Goal: Transaction & Acquisition: Purchase product/service

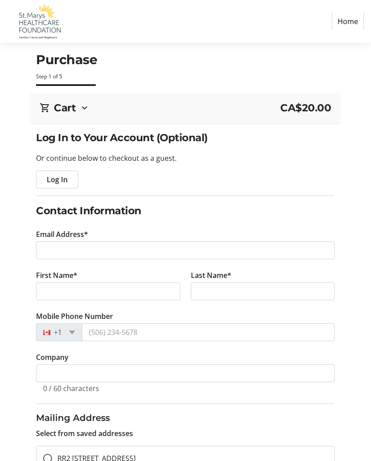
click at [177, 136] on h2 "Log In to Your Account (Optional)" at bounding box center [185, 137] width 299 height 15
click at [160, 142] on h2 "Log In to Your Account (Optional)" at bounding box center [185, 137] width 299 height 15
click at [68, 179] on span "Log In" at bounding box center [57, 179] width 21 height 11
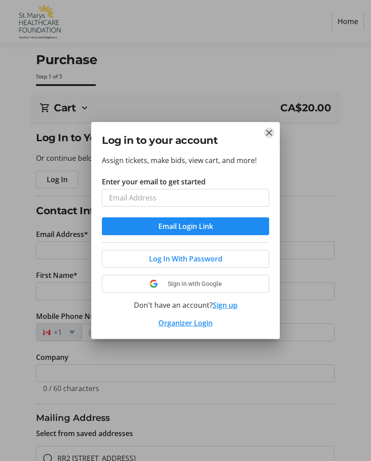
click at [270, 132] on mat-icon "Close" at bounding box center [269, 132] width 11 height 11
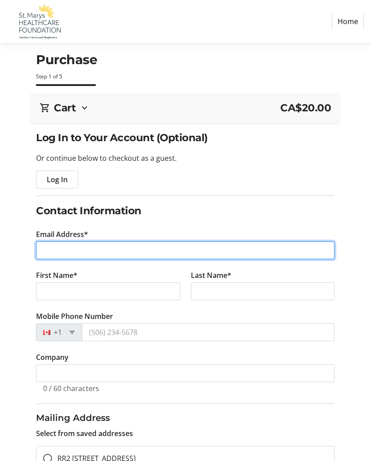
click at [110, 253] on input "Email Address*" at bounding box center [185, 250] width 299 height 18
type input "d.blatta@gmail.com"
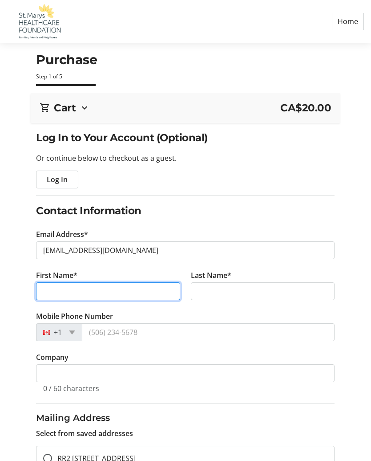
type input "Bonnie"
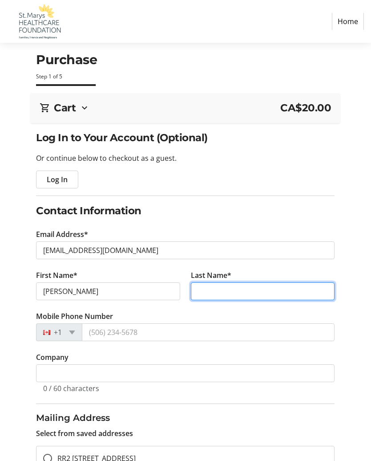
type input "Machado"
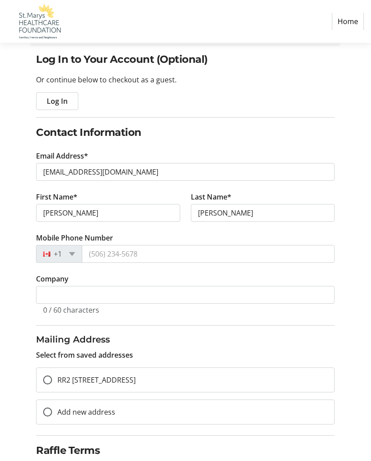
scroll to position [79, 0]
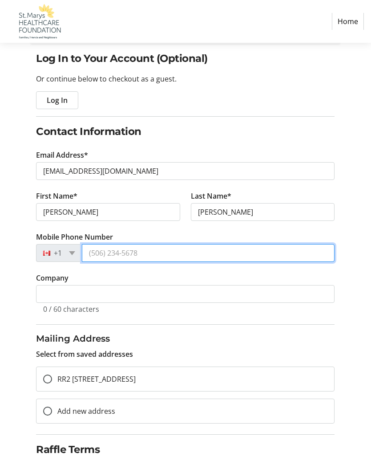
click at [155, 253] on input "Mobile Phone Number" at bounding box center [208, 253] width 253 height 18
type input "(519) 280-4075"
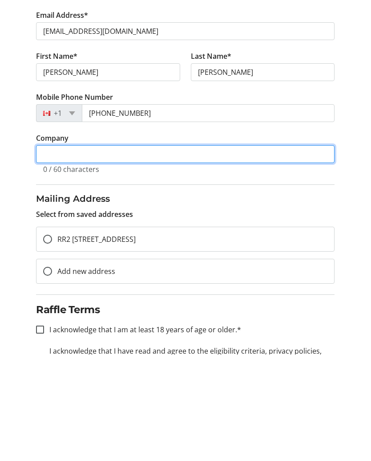
scroll to position [113, 0]
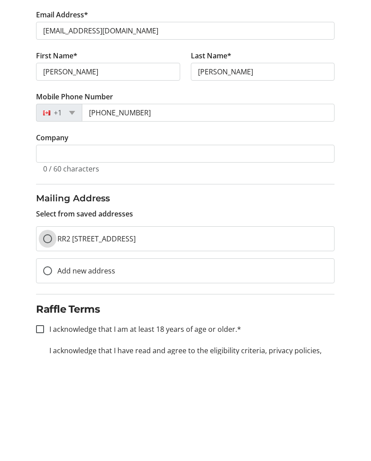
click at [48, 341] on input "RR2 1019 Perth Rd 139, Granton, ON, CA, N0M 1V0" at bounding box center [47, 345] width 9 height 9
radio input "true"
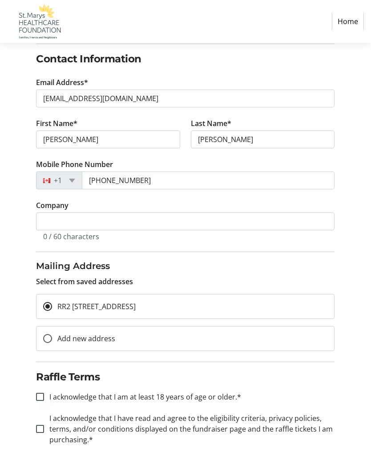
scroll to position [151, 0]
click at [37, 397] on input "I acknowledge that I am at least 18 years of age or older.*" at bounding box center [40, 397] width 8 height 8
checkbox input "true"
click at [45, 429] on div at bounding box center [39, 429] width 21 height 21
checkbox input "true"
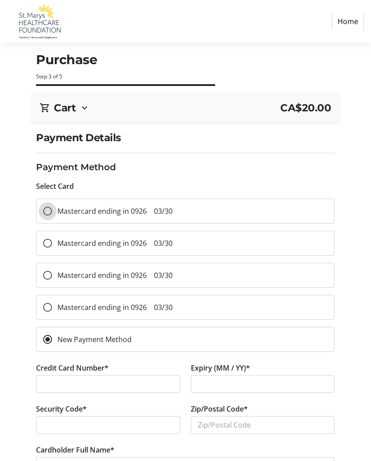
click at [50, 207] on input "Mastercard ending in 0926 03/30" at bounding box center [47, 211] width 9 height 9
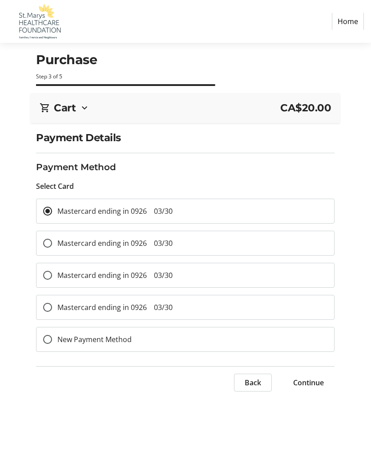
click at [314, 383] on span "Continue" at bounding box center [309, 382] width 31 height 11
radio input "false"
radio input "true"
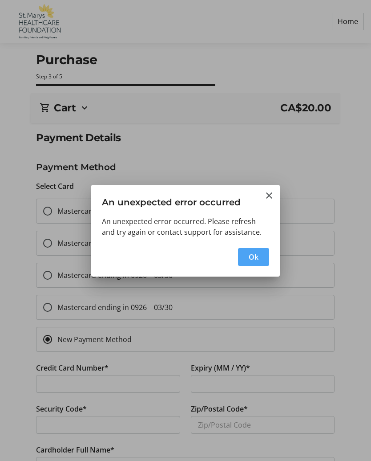
click at [260, 268] on span "button" at bounding box center [253, 256] width 31 height 21
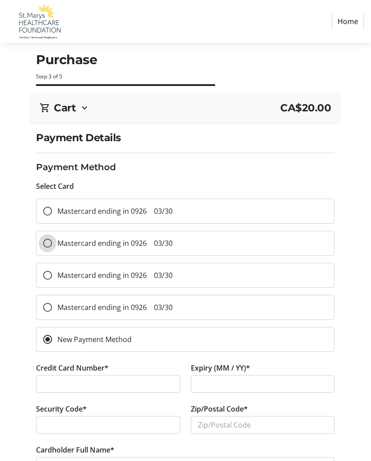
click at [49, 243] on input "Mastercard ending in 0926 03/30" at bounding box center [47, 243] width 9 height 9
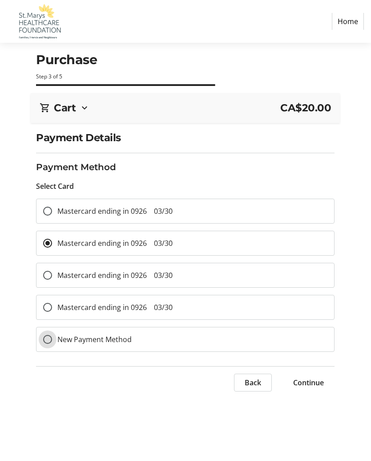
radio input "false"
radio input "true"
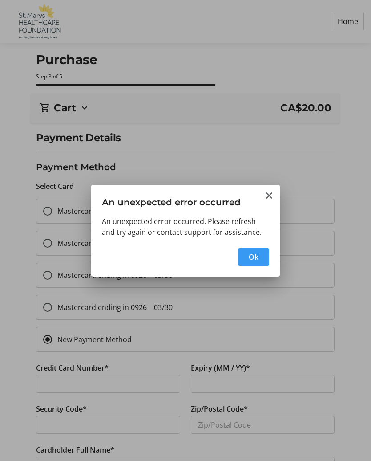
click at [260, 268] on span "button" at bounding box center [253, 256] width 31 height 21
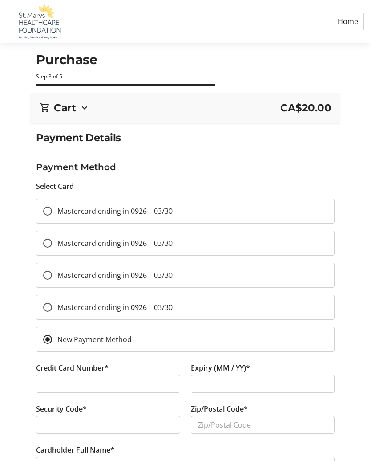
click at [62, 188] on div "Select Card" at bounding box center [185, 186] width 299 height 11
click at [87, 171] on h3 "Payment Method" at bounding box center [185, 166] width 299 height 13
click at [99, 170] on h3 "Payment Method" at bounding box center [185, 166] width 299 height 13
click at [76, 108] on h2 "Cart" at bounding box center [65, 107] width 22 height 15
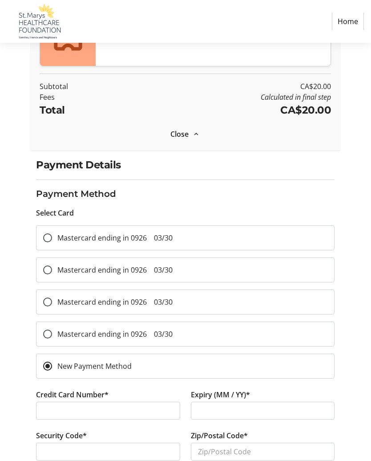
scroll to position [135, 0]
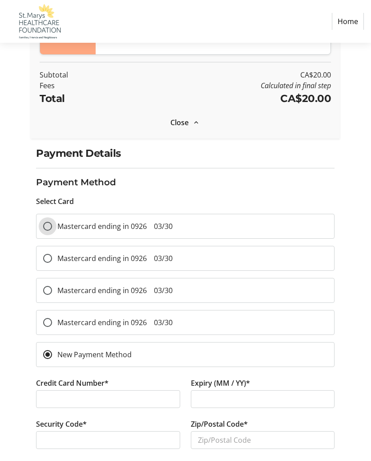
click at [48, 224] on input "Mastercard ending in 0926 03/30" at bounding box center [47, 226] width 9 height 9
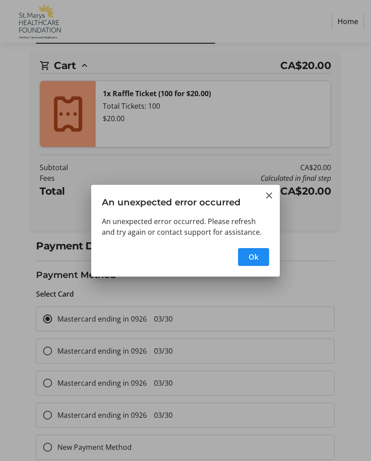
scroll to position [0, 0]
radio input "false"
radio input "true"
click at [257, 256] on span "Ok" at bounding box center [254, 257] width 10 height 11
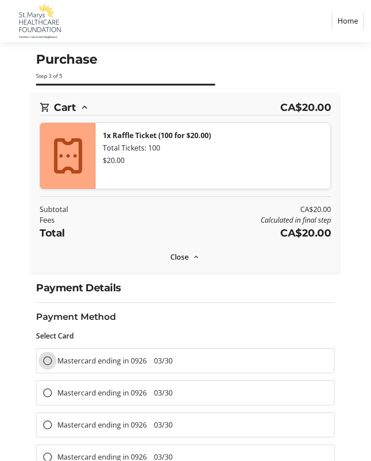
scroll to position [42, 0]
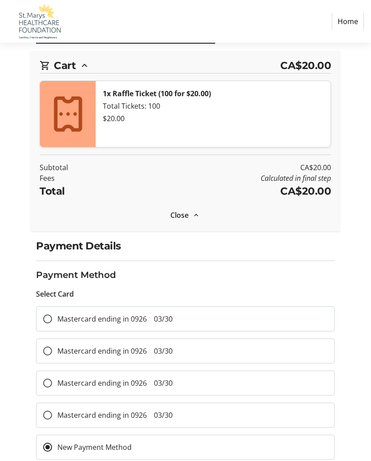
click at [354, 24] on link "Home" at bounding box center [348, 21] width 32 height 17
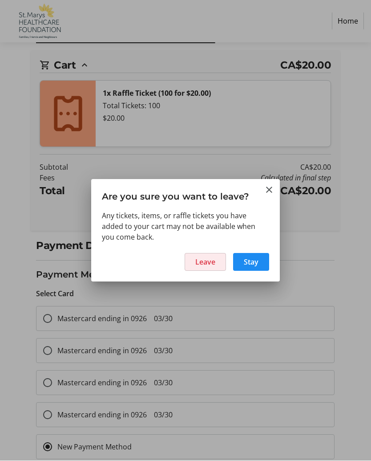
click at [212, 264] on span "Leave" at bounding box center [206, 262] width 20 height 11
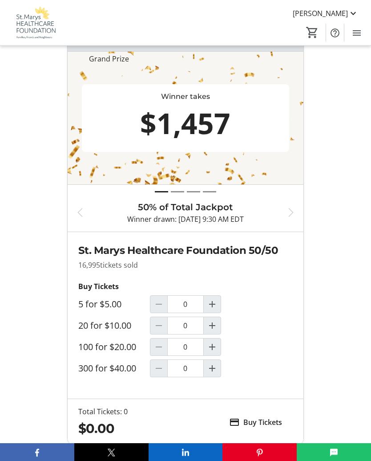
scroll to position [379, 0]
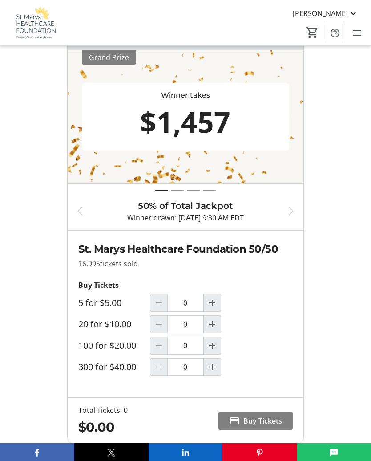
scroll to position [381, 0]
click at [214, 347] on mat-icon "Increment by one" at bounding box center [212, 345] width 11 height 11
type input "1"
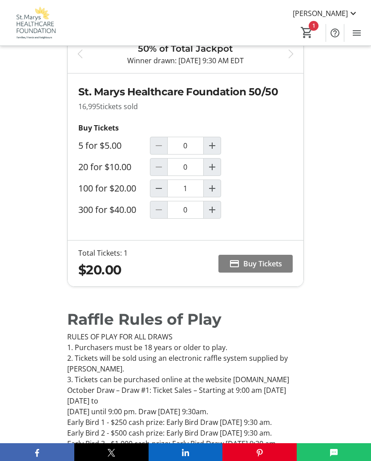
scroll to position [537, 0]
click at [274, 264] on span "Buy Tickets" at bounding box center [263, 264] width 39 height 11
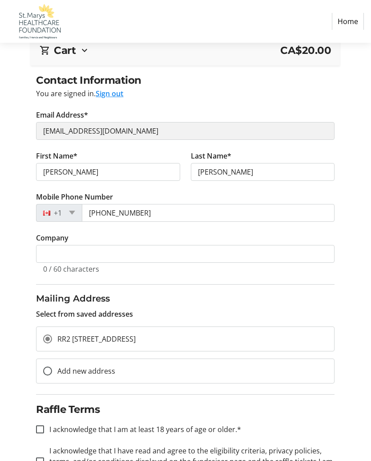
scroll to position [90, 0]
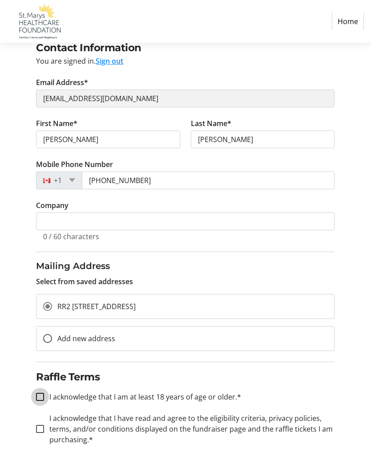
click at [41, 396] on input "I acknowledge that I am at least 18 years of age or older.*" at bounding box center [40, 397] width 8 height 8
checkbox input "true"
click at [43, 431] on input "I acknowledge that I have read and agree to the eligibility criteria, privacy p…" at bounding box center [40, 429] width 8 height 8
checkbox input "true"
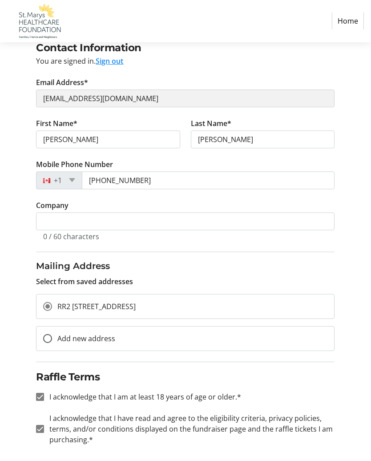
scroll to position [0, 0]
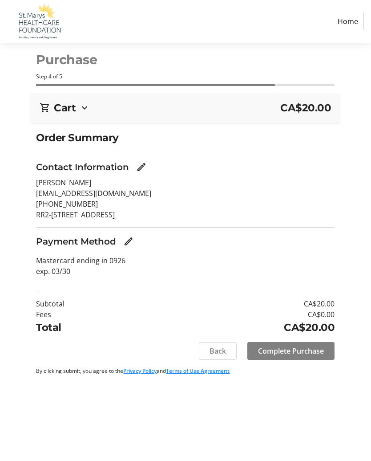
click at [315, 350] on span "Complete Purchase" at bounding box center [291, 351] width 66 height 11
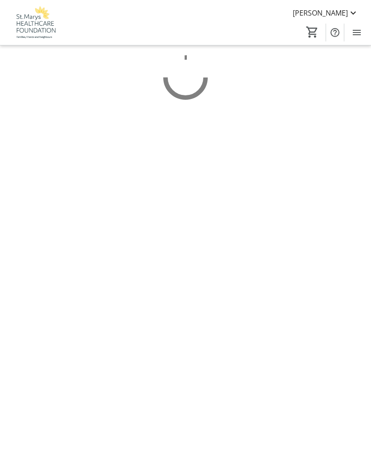
scroll to position [0, 0]
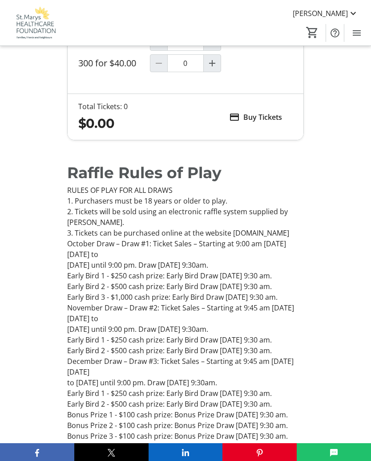
scroll to position [687, 0]
